Goal: Task Accomplishment & Management: Complete application form

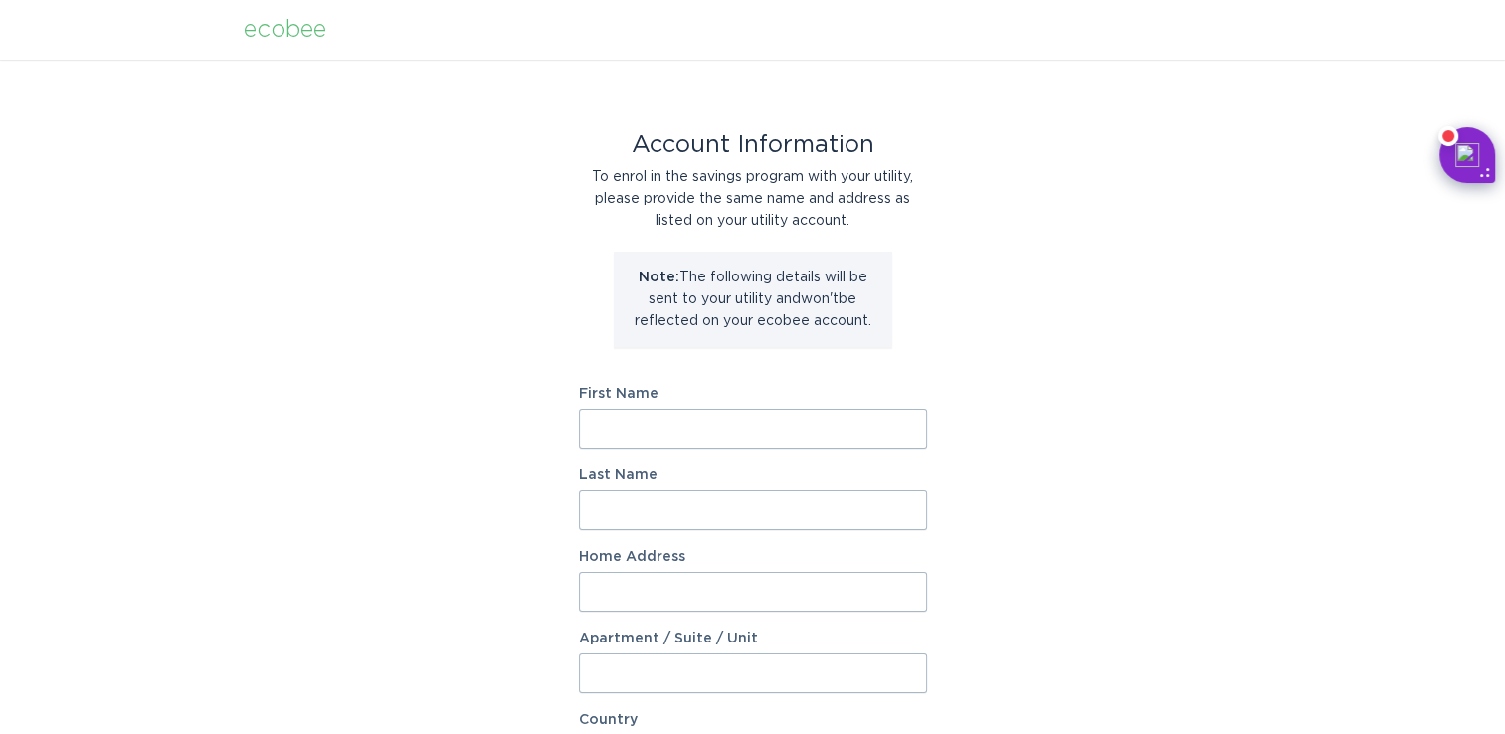
click at [635, 424] on input "First Name" at bounding box center [753, 429] width 348 height 40
type input "[PERSON_NAME]"
type input "[STREET_ADDRESS]"
select select "US"
type input "Richland"
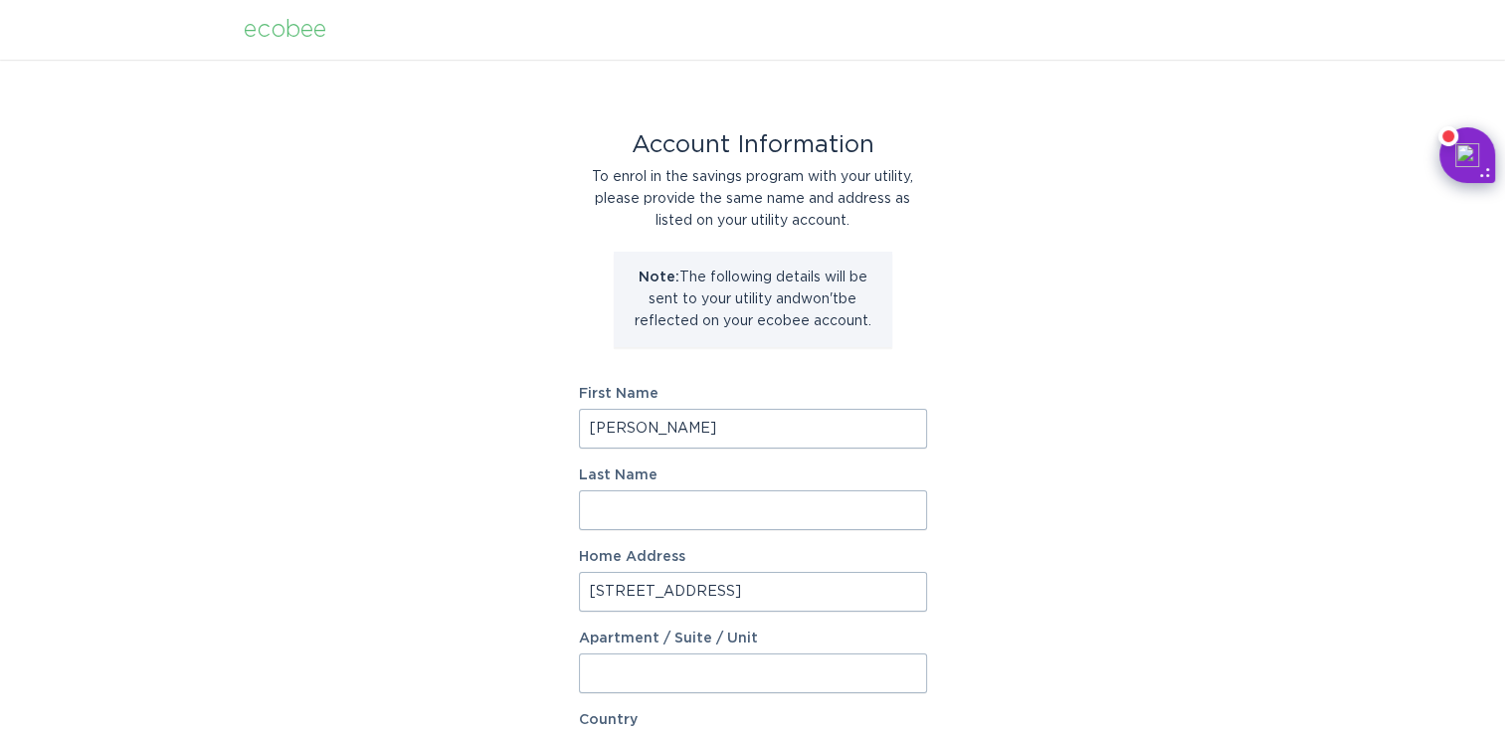
type input "49083"
type input "[PERSON_NAME]"
select select "MI"
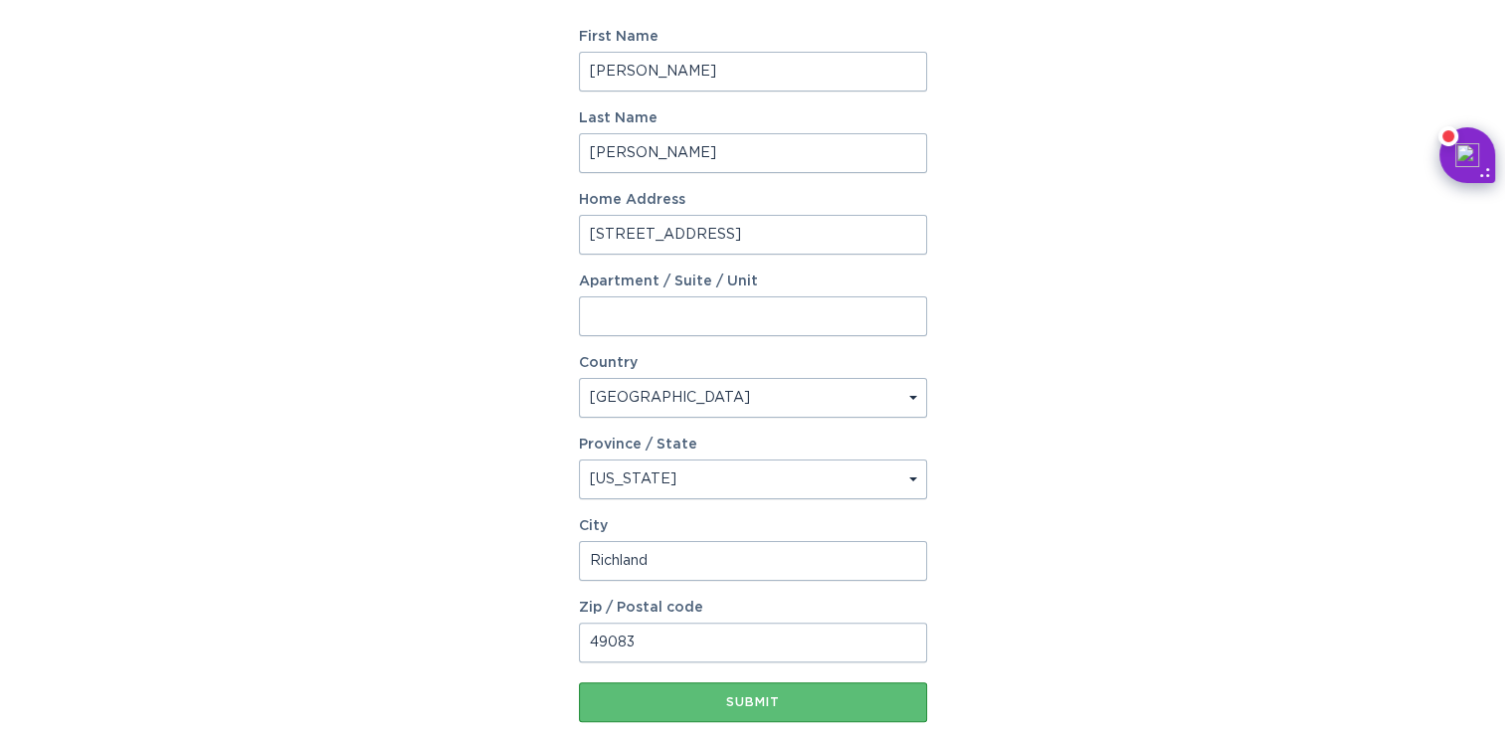
scroll to position [464, 0]
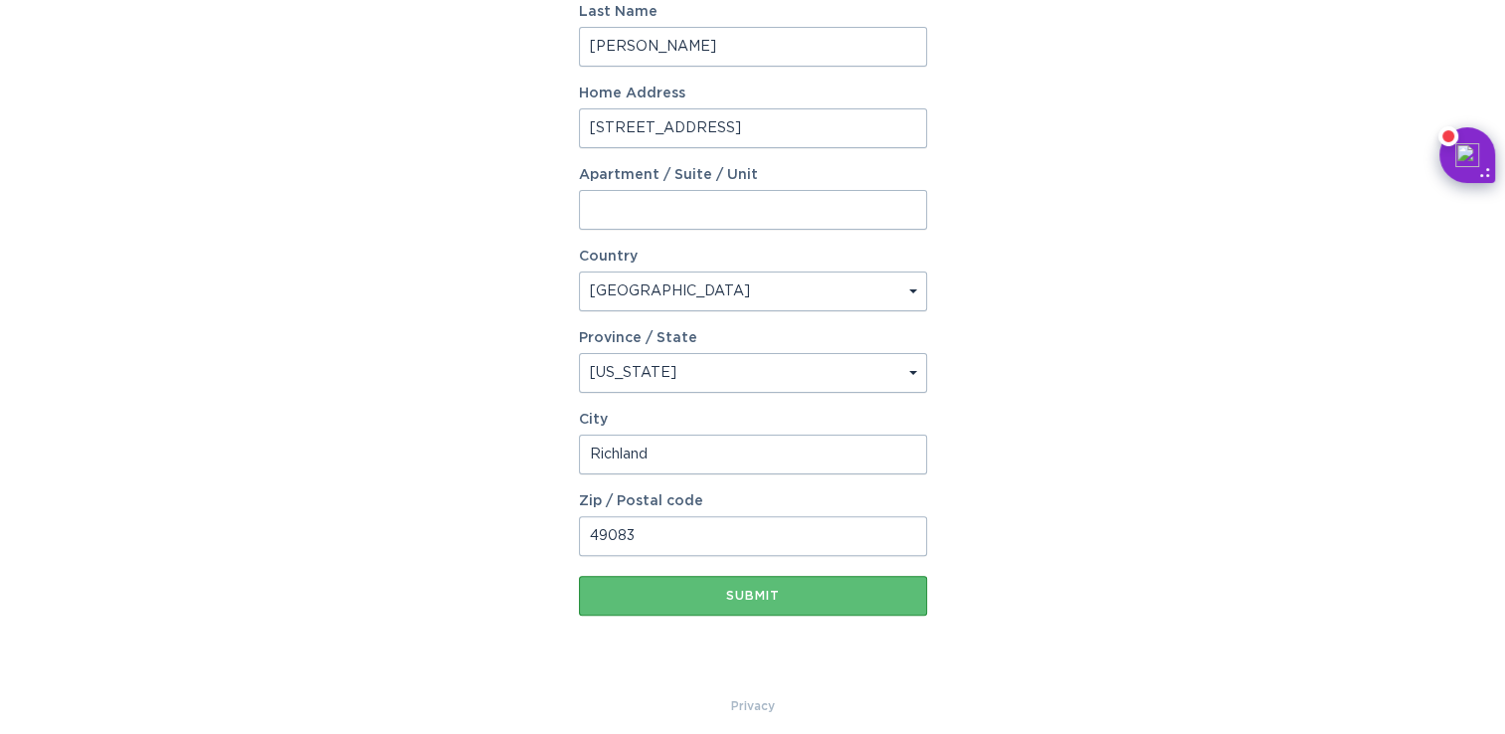
click at [649, 616] on div "Account Information To enrol in the savings program with your utility, please p…" at bounding box center [753, 145] width 348 height 1099
click at [703, 595] on div "Submit" at bounding box center [753, 596] width 328 height 12
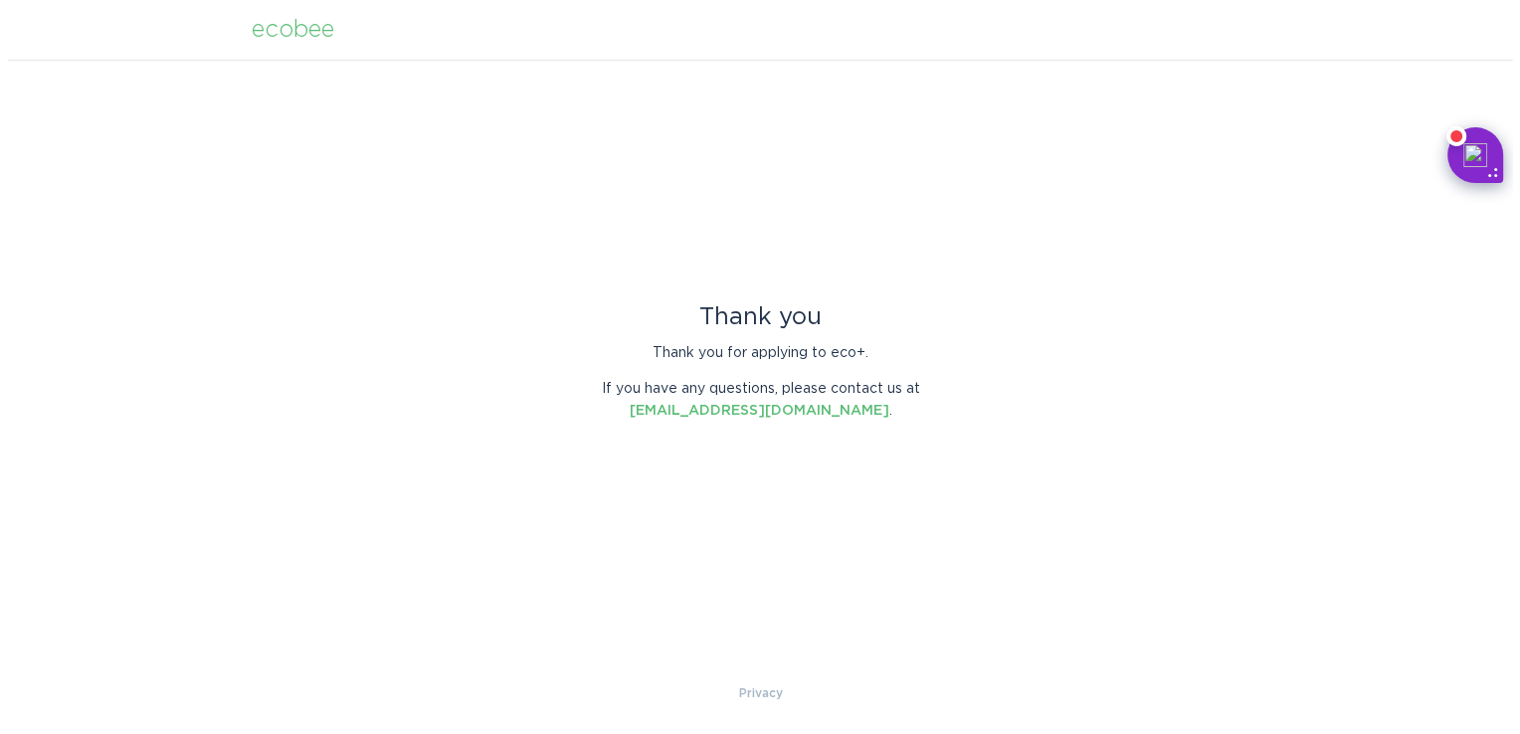
scroll to position [0, 0]
